Goal: Task Accomplishment & Management: Manage account settings

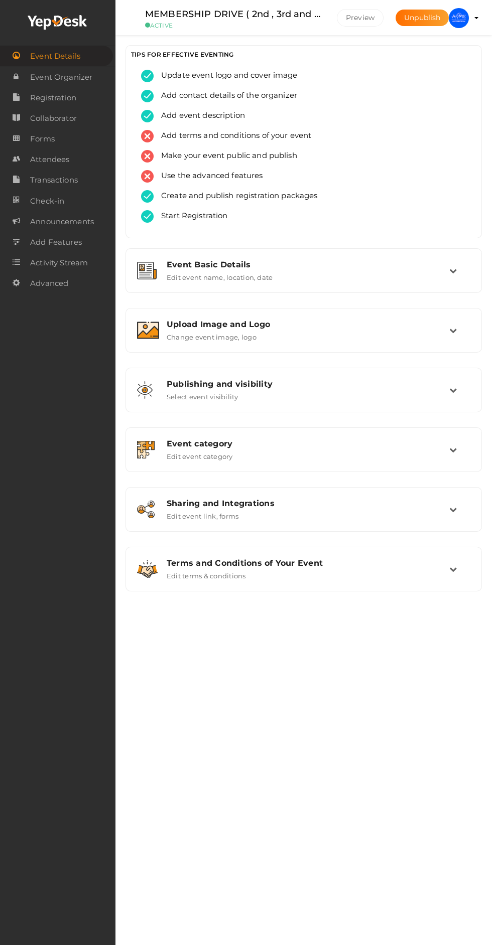
click at [433, 341] on div "Upload Image and Logo Change event image, logo" at bounding box center [304, 331] width 290 height 22
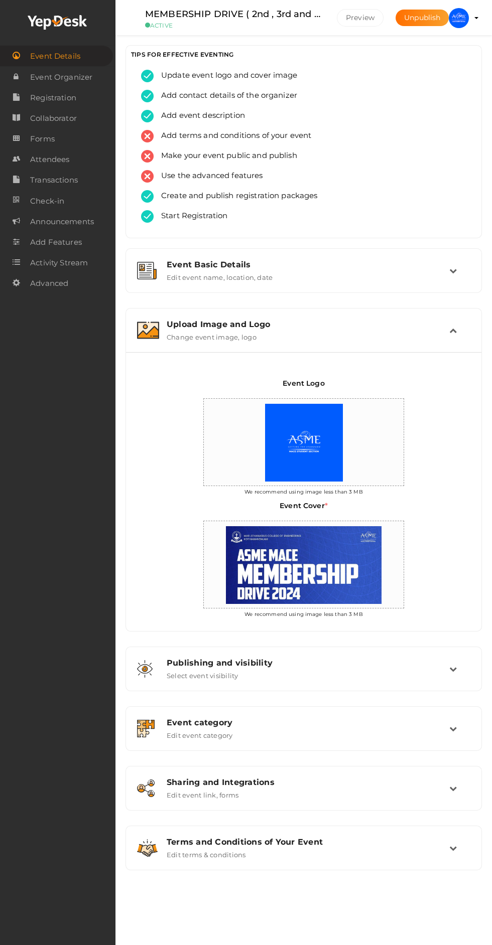
click at [469, 18] on profile-pic at bounding box center [458, 17] width 20 height 9
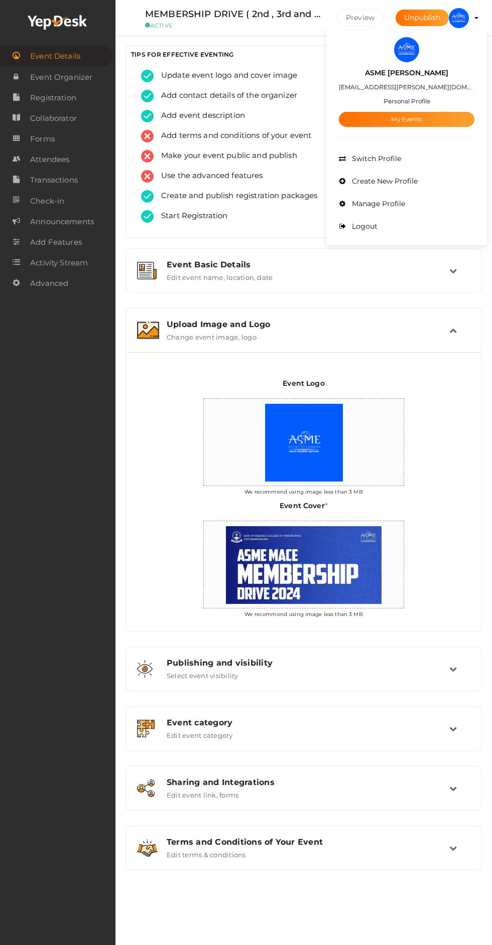
click at [461, 115] on link "My Events" at bounding box center [406, 119] width 135 height 15
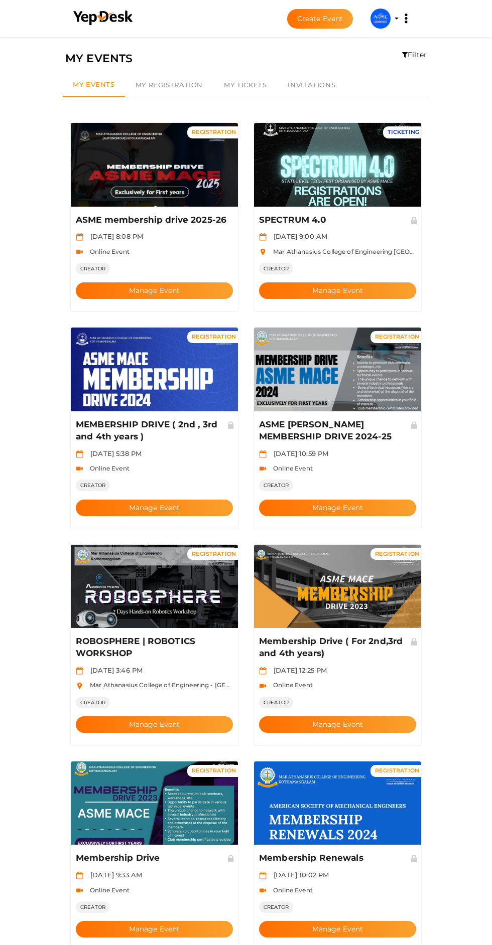
click at [175, 282] on button "Manage Event" at bounding box center [154, 290] width 157 height 17
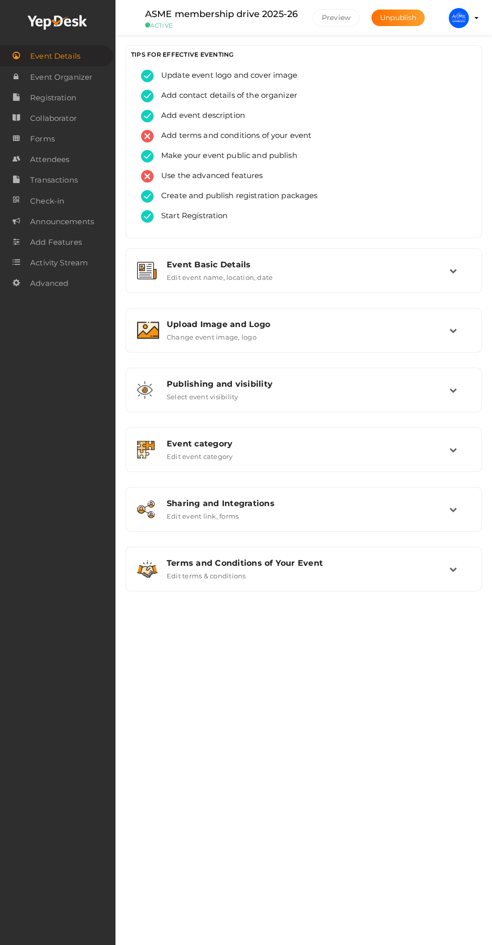
click at [458, 334] on td at bounding box center [459, 331] width 21 height 22
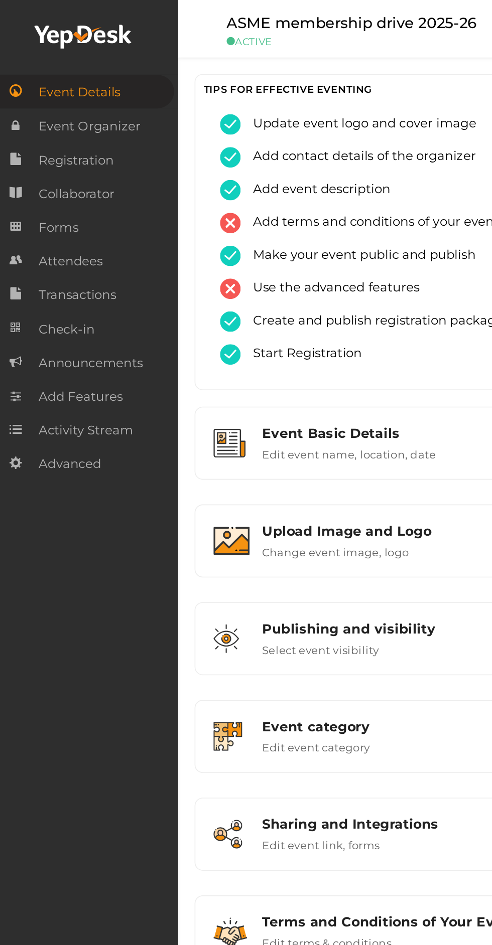
click at [67, 165] on span "Attendees" at bounding box center [49, 159] width 39 height 20
